Goal: Task Accomplishment & Management: Manage account settings

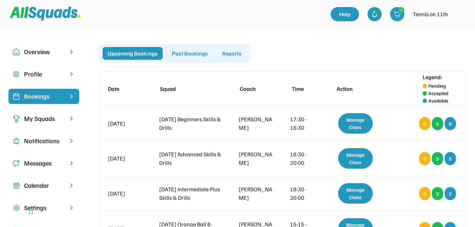
scroll to position [637, 0]
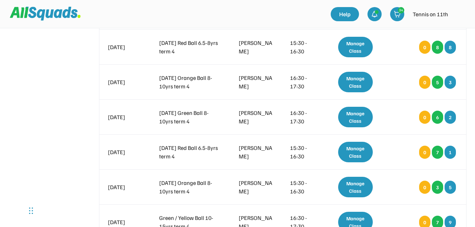
click at [463, 15] on img at bounding box center [460, 14] width 14 height 14
click at [450, 31] on link "Profile" at bounding box center [450, 31] width 42 height 14
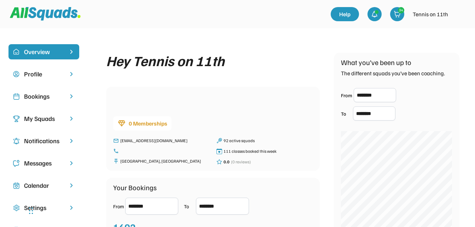
click at [37, 97] on div "Bookings" at bounding box center [44, 97] width 40 height 10
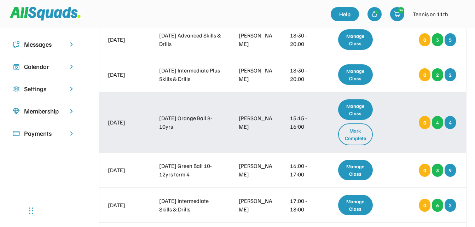
scroll to position [142, 0]
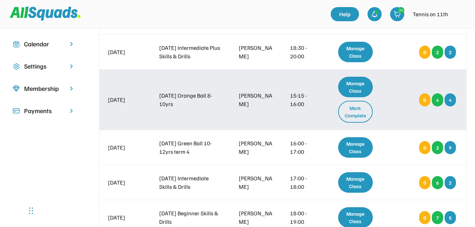
click at [356, 89] on div "Manage Class" at bounding box center [355, 87] width 35 height 21
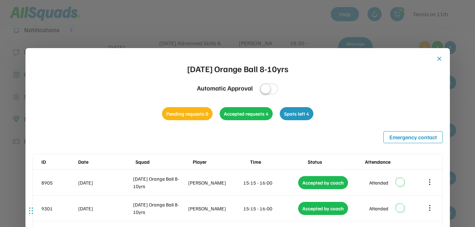
scroll to position [106, 0]
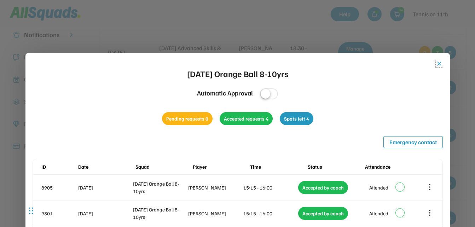
click at [438, 63] on button "close" at bounding box center [439, 63] width 7 height 7
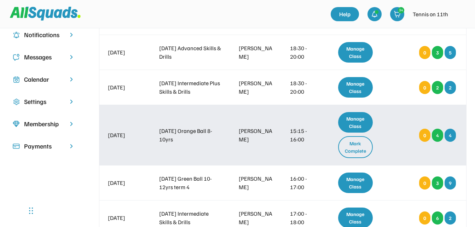
click at [358, 148] on div "Mark Complete" at bounding box center [355, 147] width 35 height 22
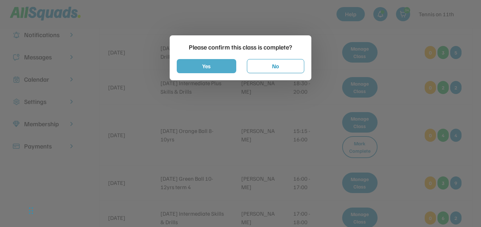
click at [218, 66] on button "Yes" at bounding box center [206, 66] width 59 height 14
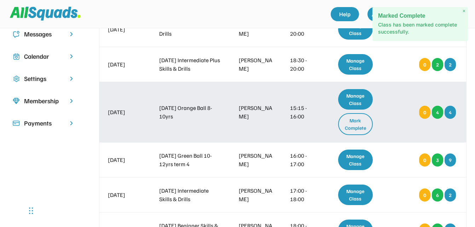
scroll to position [142, 0]
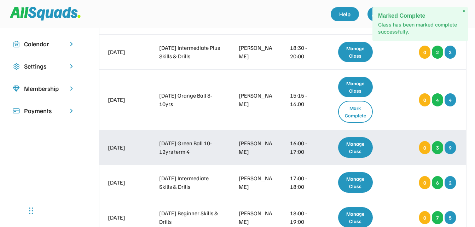
click at [360, 146] on div "Manage Class" at bounding box center [355, 147] width 35 height 21
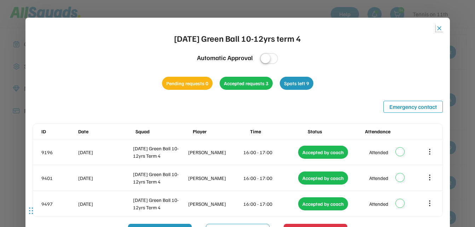
click at [439, 28] on button "close" at bounding box center [439, 28] width 7 height 7
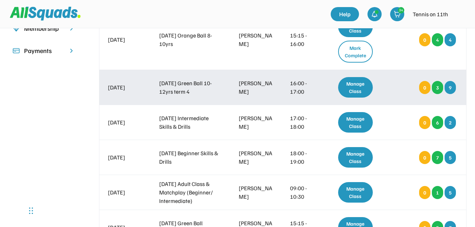
scroll to position [212, 0]
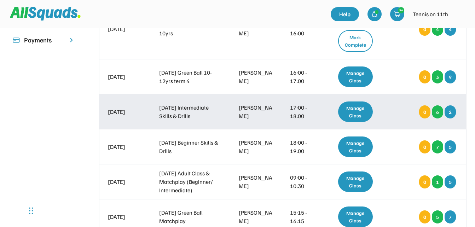
click at [352, 111] on div "Manage Class" at bounding box center [355, 112] width 35 height 21
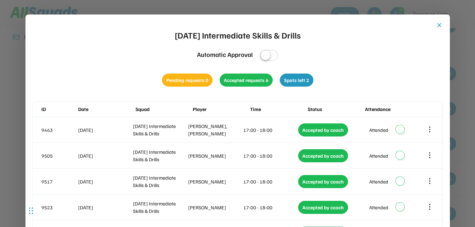
scroll to position [177, 0]
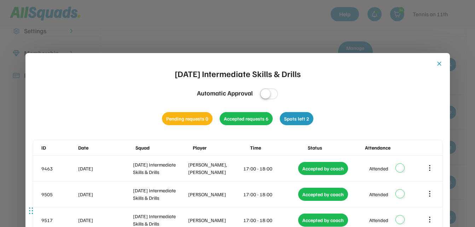
click at [439, 63] on button "close" at bounding box center [439, 63] width 7 height 7
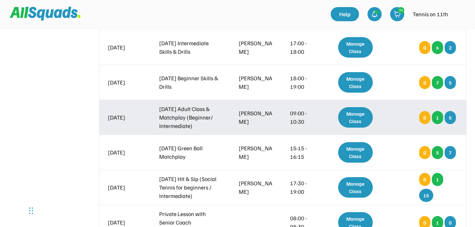
scroll to position [283, 0]
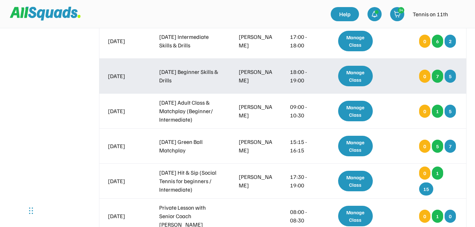
click at [361, 73] on div "Manage Class" at bounding box center [355, 76] width 35 height 21
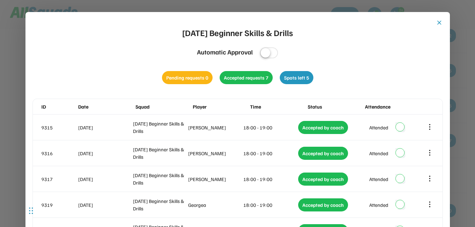
scroll to position [248, 0]
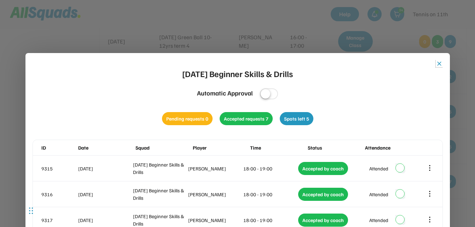
click at [440, 62] on button "close" at bounding box center [439, 63] width 7 height 7
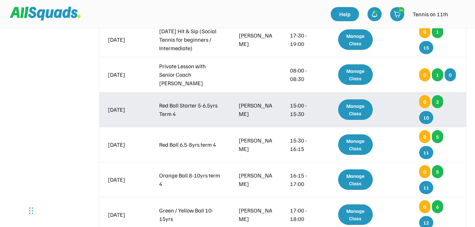
scroll to position [460, 0]
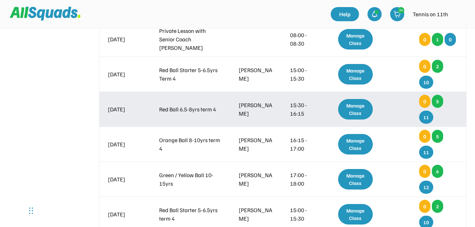
click at [360, 110] on div "Manage Class" at bounding box center [355, 109] width 35 height 21
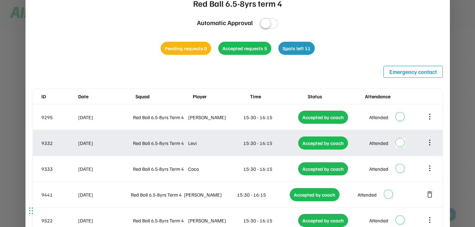
scroll to position [425, 0]
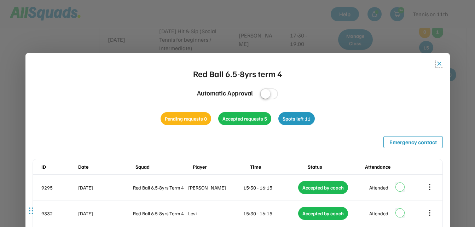
click at [440, 64] on button "close" at bounding box center [439, 63] width 7 height 7
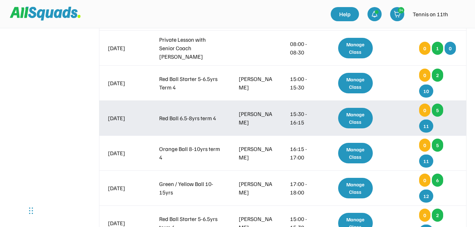
scroll to position [495, 0]
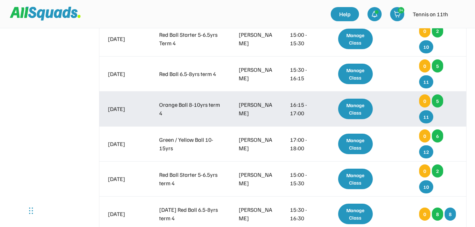
click at [356, 112] on div "Manage Class" at bounding box center [355, 109] width 35 height 21
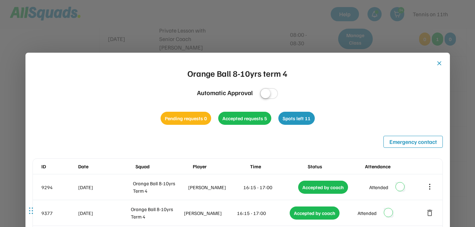
scroll to position [460, 0]
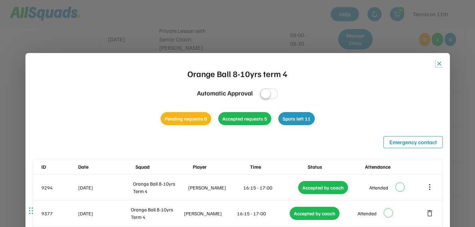
click at [439, 65] on button "close" at bounding box center [439, 63] width 7 height 7
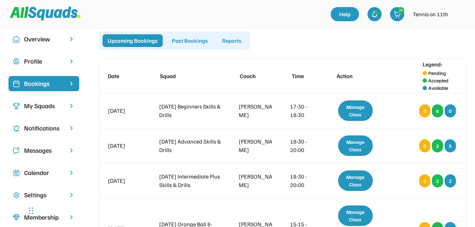
scroll to position [0, 0]
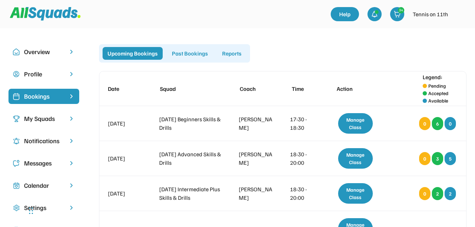
click at [197, 56] on div "Past Bookings" at bounding box center [190, 53] width 46 height 13
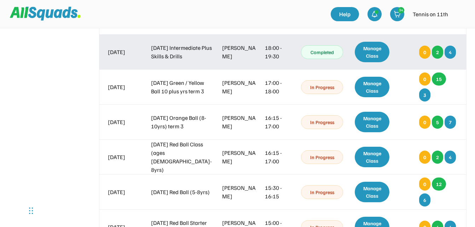
scroll to position [2776, 0]
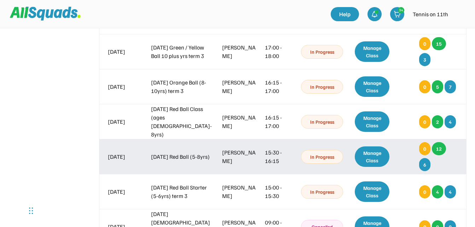
click at [378, 159] on div "Manage Class" at bounding box center [372, 157] width 35 height 21
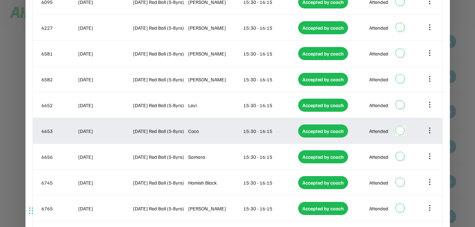
scroll to position [2953, 0]
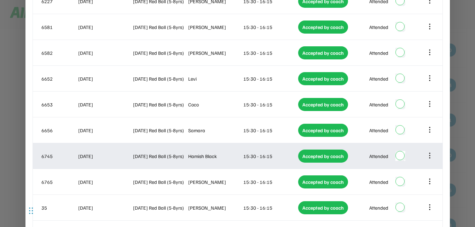
click at [429, 155] on icon at bounding box center [430, 156] width 8 height 8
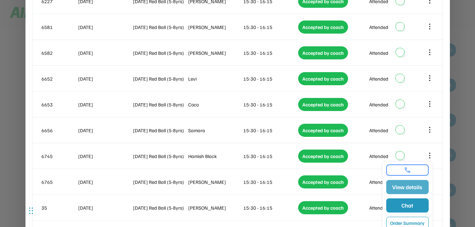
click at [416, 188] on button "View details" at bounding box center [407, 187] width 42 height 14
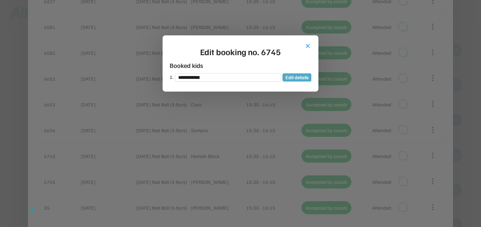
click at [308, 80] on button "Edit details" at bounding box center [296, 78] width 29 height 8
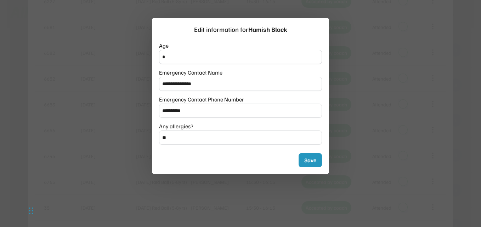
click at [414, 105] on div at bounding box center [240, 113] width 481 height 227
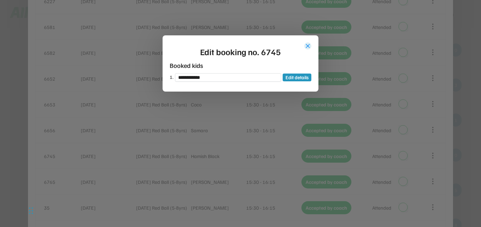
click at [308, 44] on button "close" at bounding box center [307, 45] width 7 height 7
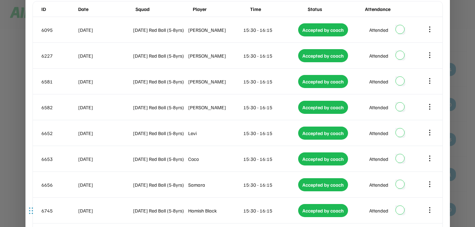
scroll to position [2741, 0]
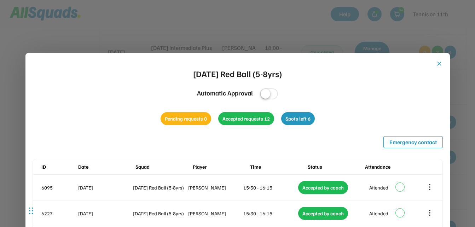
click at [440, 63] on button "close" at bounding box center [439, 63] width 7 height 7
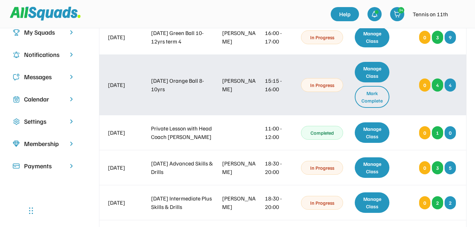
scroll to position [0, 0]
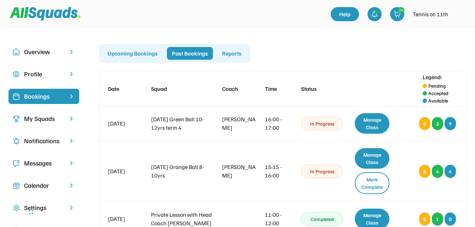
click at [140, 52] on div "Upcoming Bookings" at bounding box center [133, 53] width 60 height 13
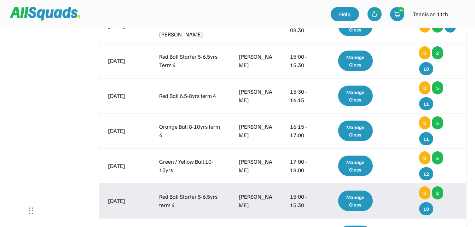
scroll to position [460, 0]
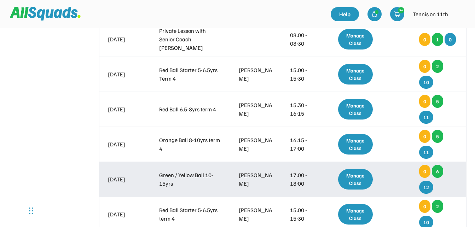
click at [354, 179] on div "Manage Class" at bounding box center [355, 179] width 35 height 21
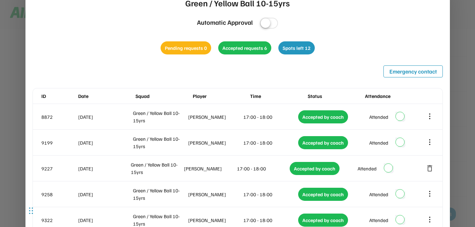
scroll to position [425, 0]
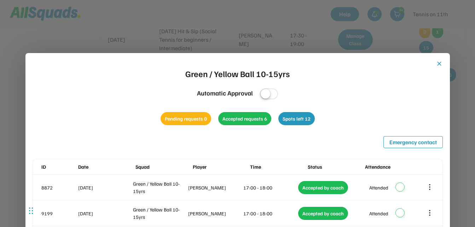
click at [438, 64] on button "close" at bounding box center [439, 63] width 7 height 7
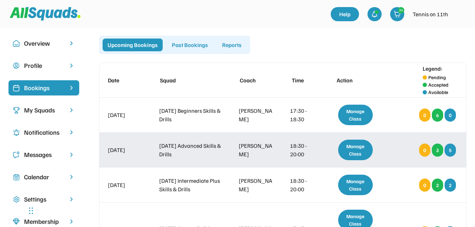
scroll to position [0, 0]
